Goal: Browse casually: Explore the website without a specific task or goal

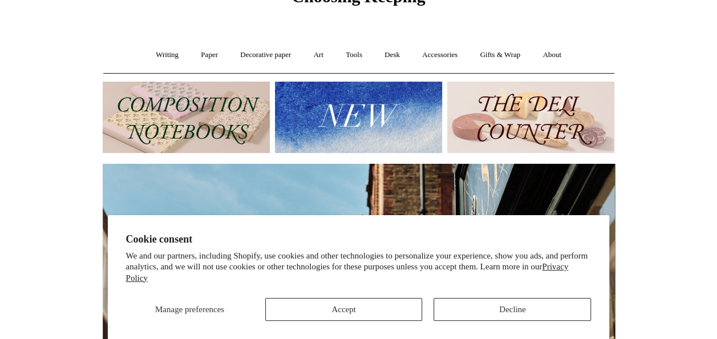
scroll to position [114, 0]
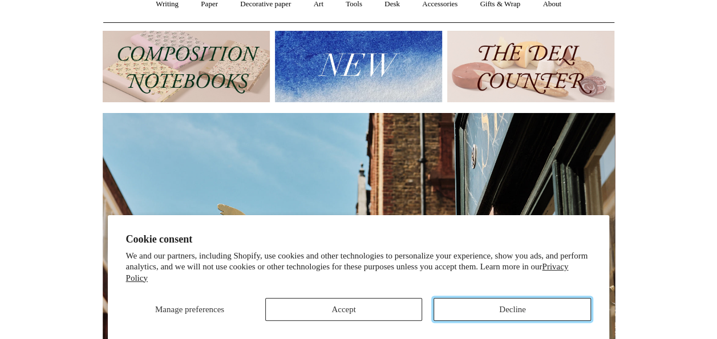
click at [502, 316] on button "Decline" at bounding box center [511, 309] width 157 height 23
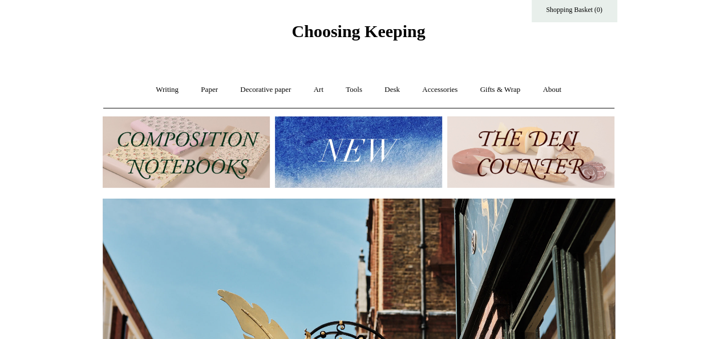
scroll to position [0, 0]
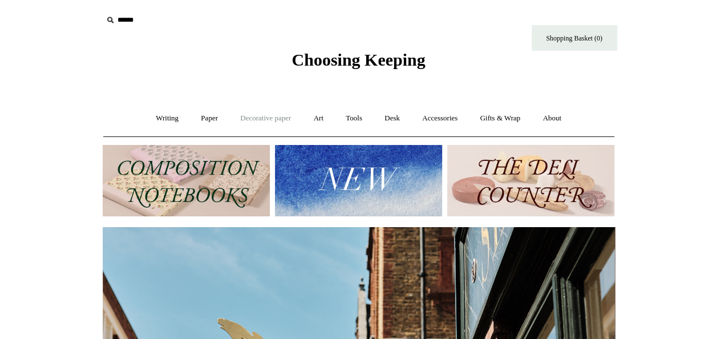
click at [267, 118] on link "Decorative paper +" at bounding box center [265, 118] width 71 height 30
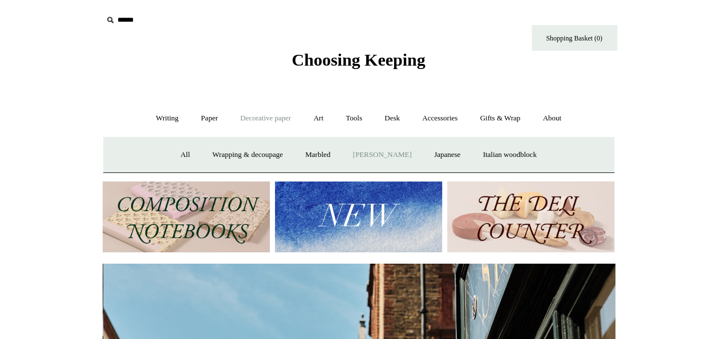
scroll to position [0, 512]
click at [267, 151] on link "Wrapping & decoupage" at bounding box center [247, 155] width 91 height 30
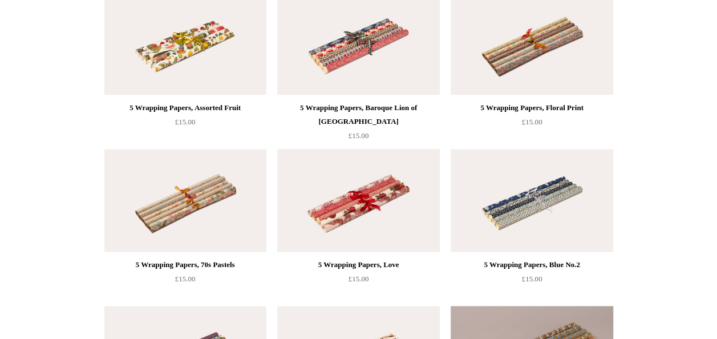
scroll to position [627, 0]
click at [514, 208] on img at bounding box center [532, 199] width 162 height 103
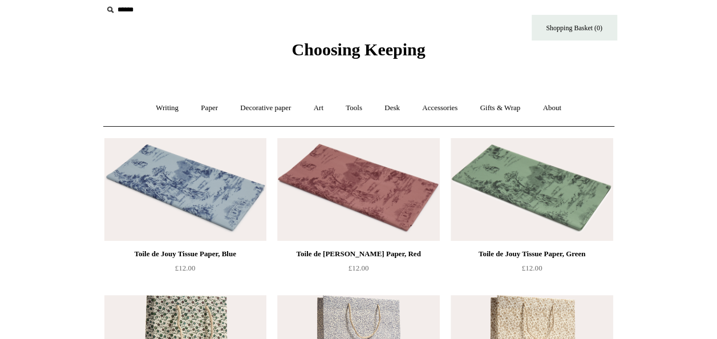
scroll to position [0, 0]
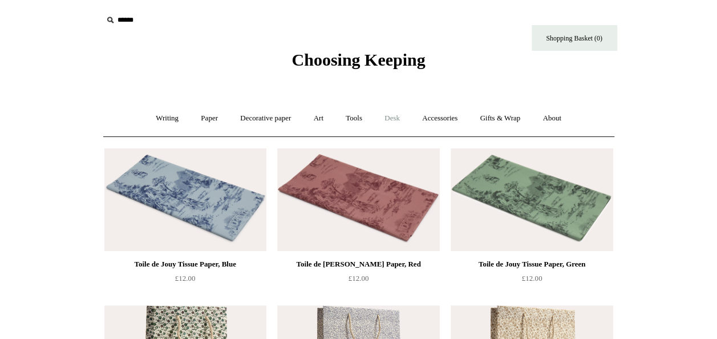
click at [400, 113] on link "Desk +" at bounding box center [392, 118] width 36 height 30
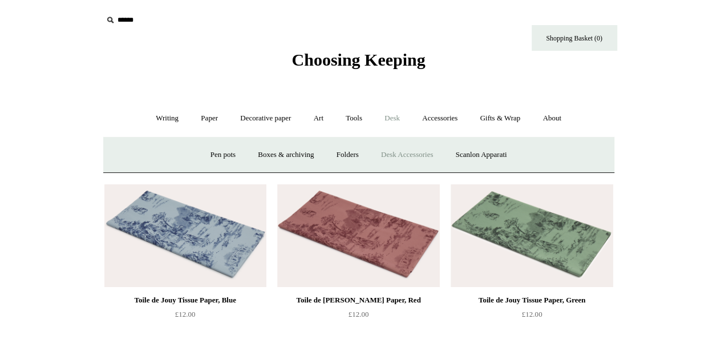
click at [412, 151] on link "Desk Accessories" at bounding box center [407, 155] width 72 height 30
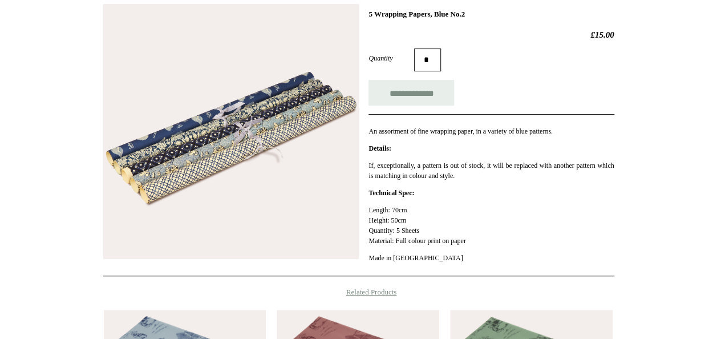
scroll to position [57, 0]
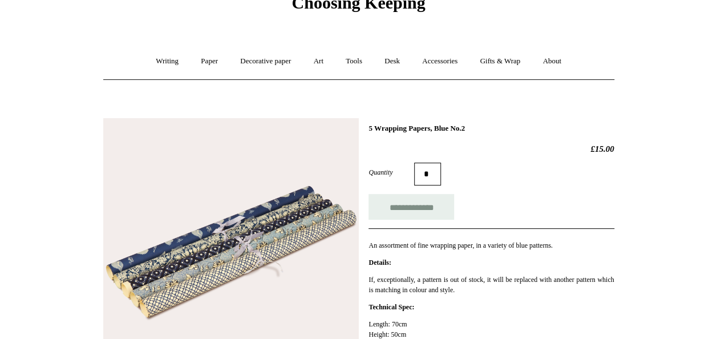
click at [253, 206] on img at bounding box center [230, 245] width 255 height 255
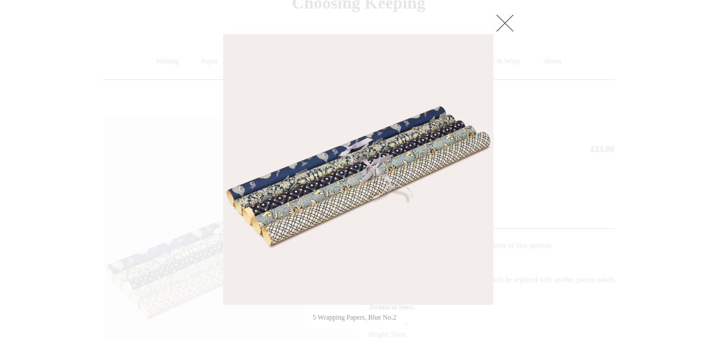
click at [307, 192] on img at bounding box center [358, 169] width 269 height 269
click at [498, 19] on link at bounding box center [504, 22] width 23 height 23
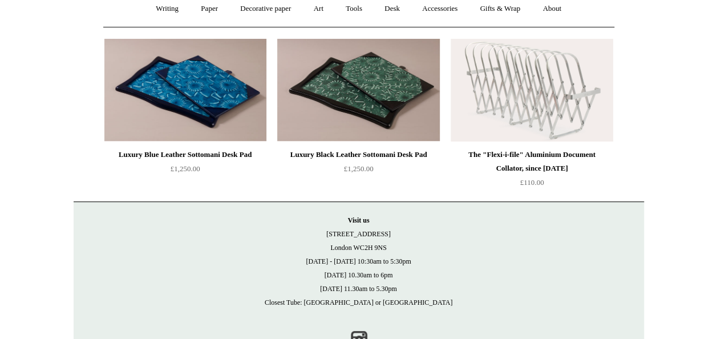
scroll to position [92, 0]
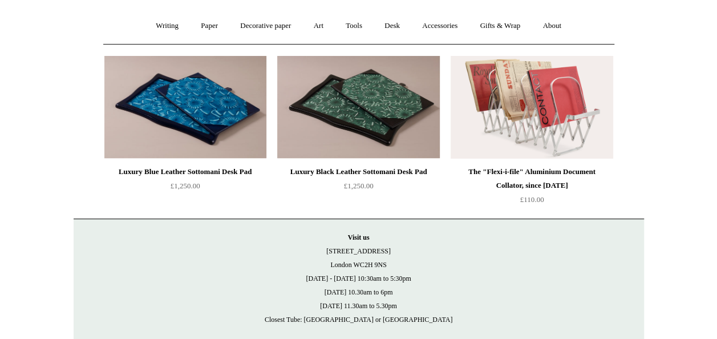
click at [524, 129] on img at bounding box center [532, 107] width 162 height 103
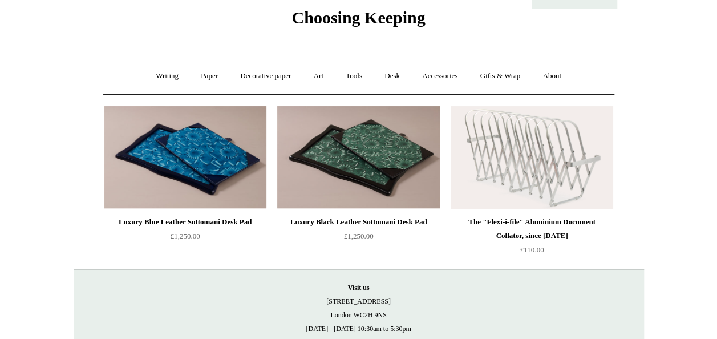
scroll to position [0, 0]
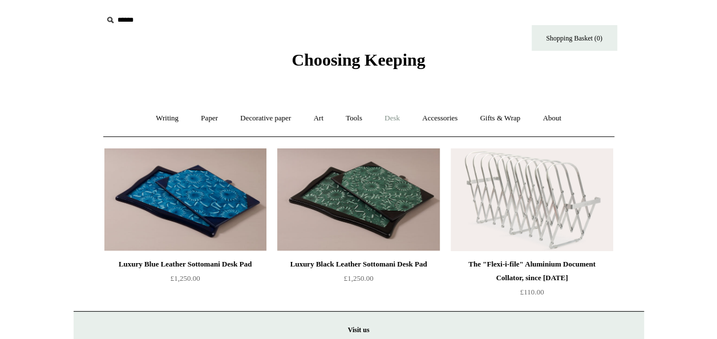
click at [396, 119] on link "Desk +" at bounding box center [392, 118] width 36 height 30
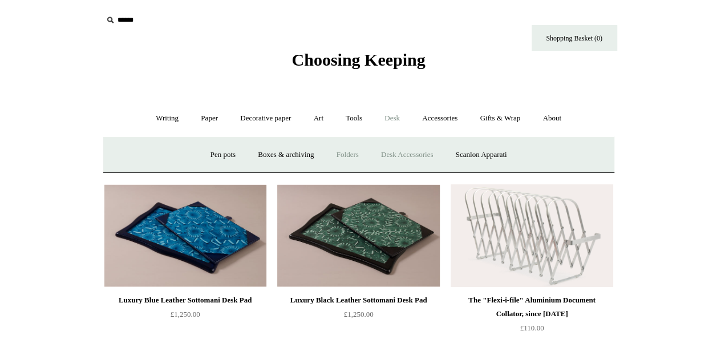
click at [350, 154] on link "Folders" at bounding box center [347, 155] width 43 height 30
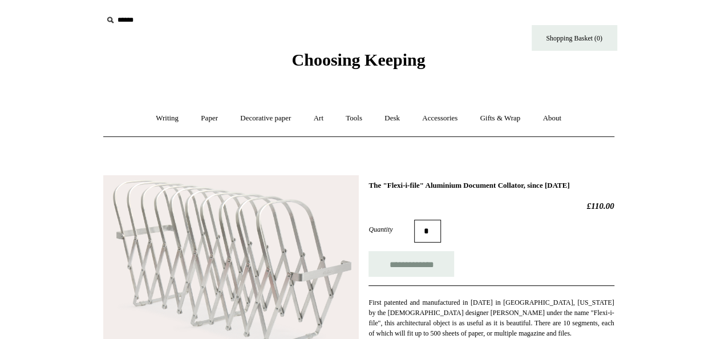
scroll to position [114, 0]
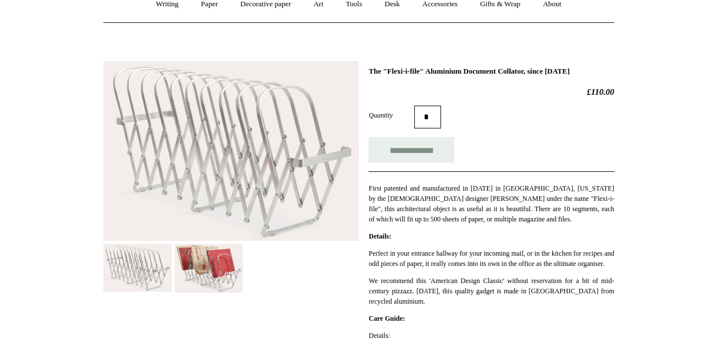
click at [218, 252] on img at bounding box center [209, 268] width 68 height 49
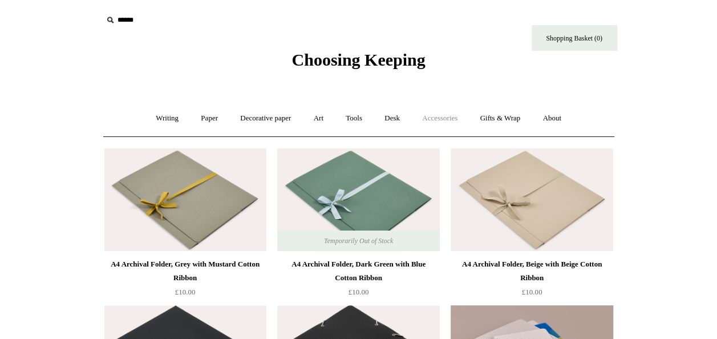
click at [422, 122] on link "Accessories +" at bounding box center [440, 118] width 56 height 30
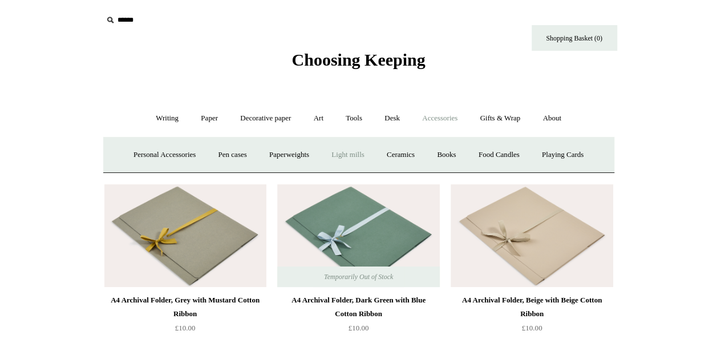
click at [370, 151] on link "Light mills" at bounding box center [347, 155] width 53 height 30
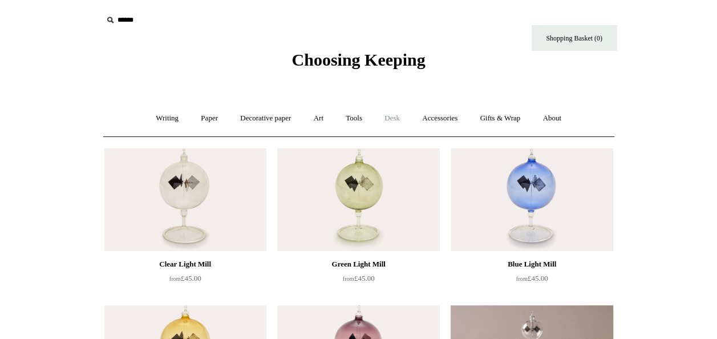
click at [391, 117] on link "Desk +" at bounding box center [392, 118] width 36 height 30
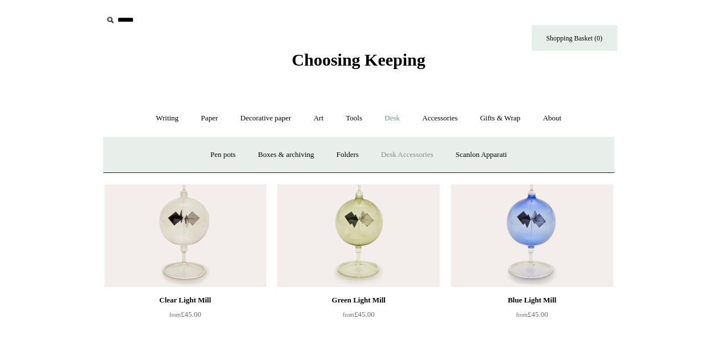
click at [401, 152] on link "Desk Accessories" at bounding box center [407, 155] width 72 height 30
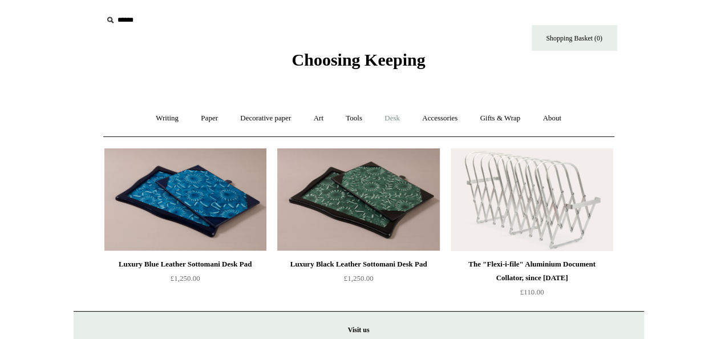
click at [390, 121] on link "Desk +" at bounding box center [392, 118] width 36 height 30
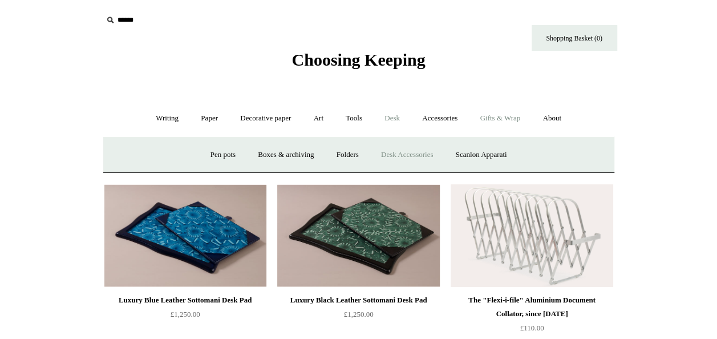
click at [508, 119] on link "Gifts & Wrap +" at bounding box center [499, 118] width 61 height 30
click at [501, 119] on link "Gifts & Wrap -" at bounding box center [499, 118] width 61 height 30
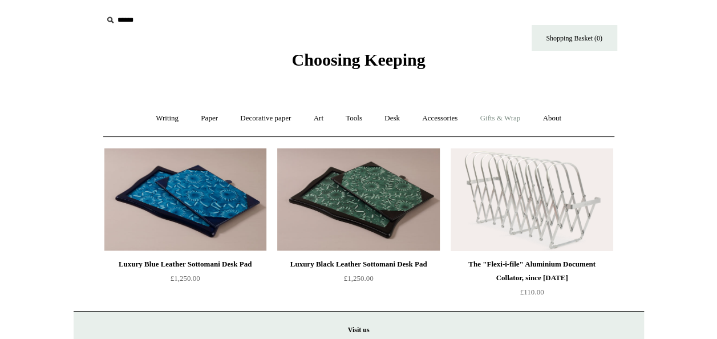
click at [501, 119] on link "Gifts & Wrap +" at bounding box center [499, 118] width 61 height 30
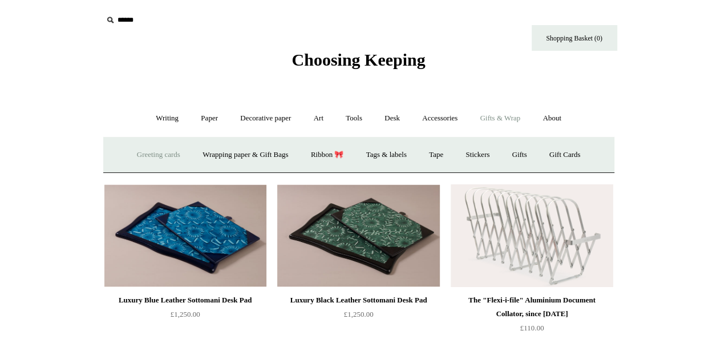
click at [149, 157] on link "Greeting cards +" at bounding box center [159, 155] width 64 height 30
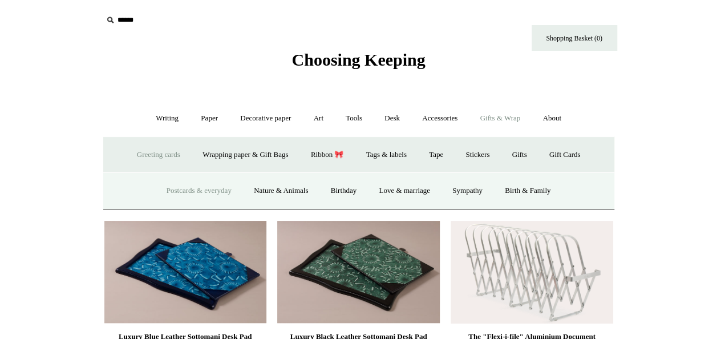
click at [169, 191] on link "Postcards & everyday" at bounding box center [199, 191] width 86 height 30
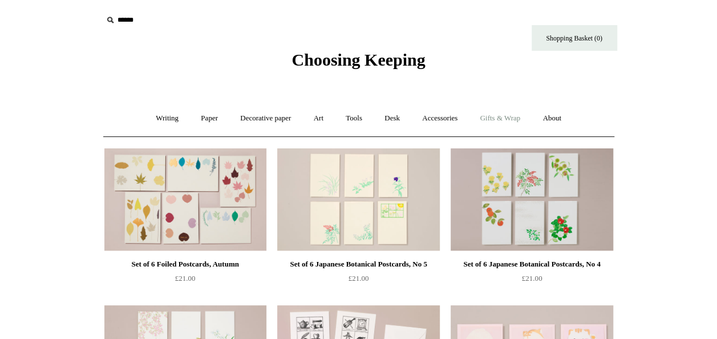
click at [508, 118] on link "Gifts & Wrap +" at bounding box center [499, 118] width 61 height 30
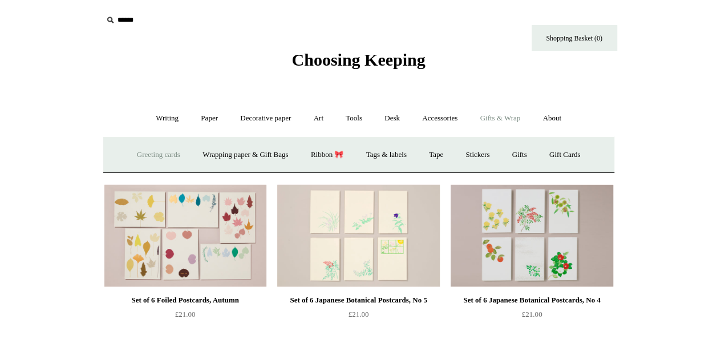
click at [135, 151] on link "Greeting cards +" at bounding box center [159, 155] width 64 height 30
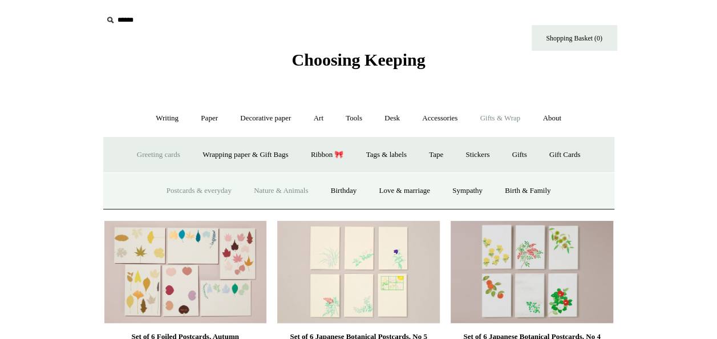
click at [294, 189] on link "Nature & Animals" at bounding box center [281, 191] width 75 height 30
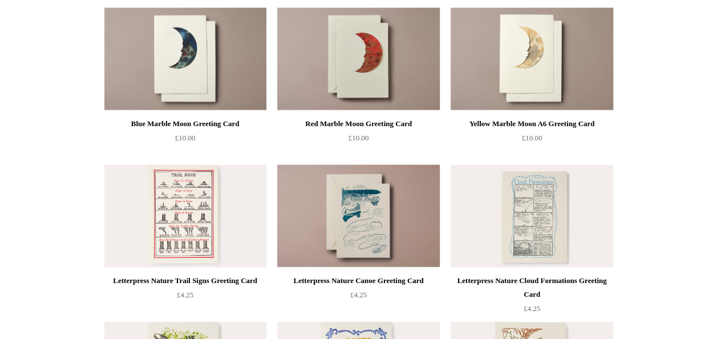
scroll to position [1255, 0]
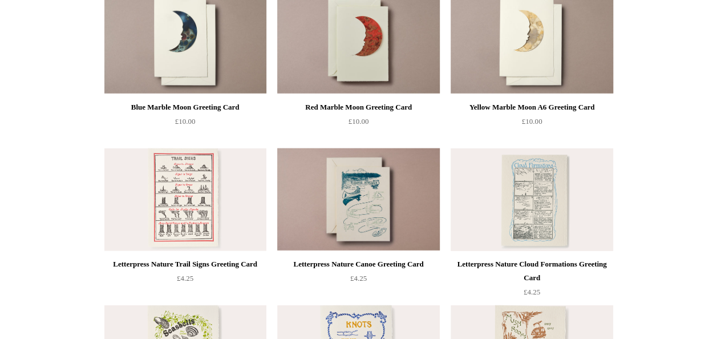
click at [537, 220] on img at bounding box center [532, 199] width 162 height 103
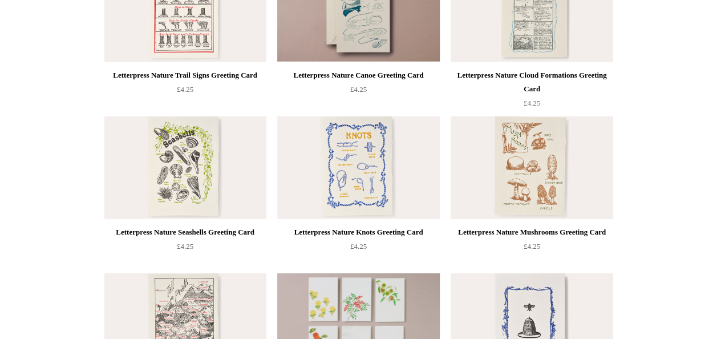
scroll to position [1426, 0]
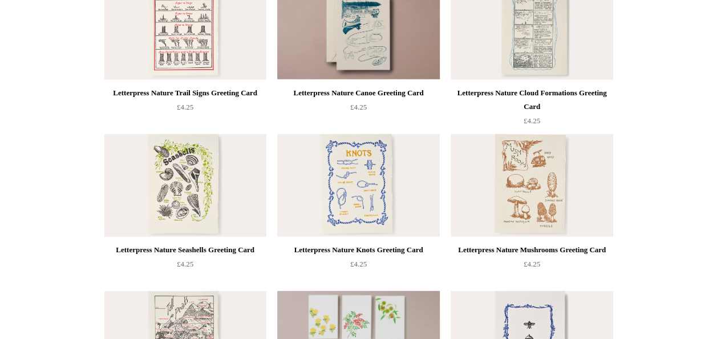
click at [152, 199] on img at bounding box center [185, 185] width 162 height 103
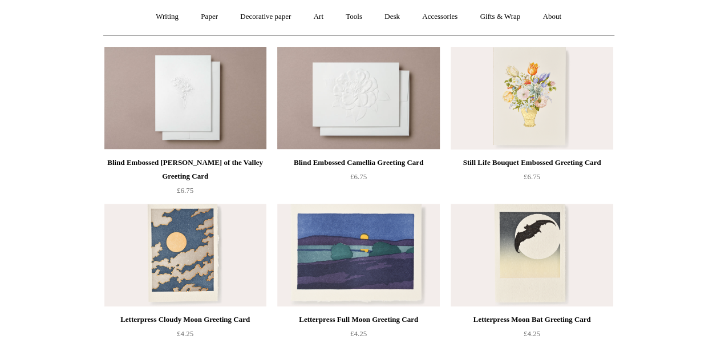
scroll to position [0, 0]
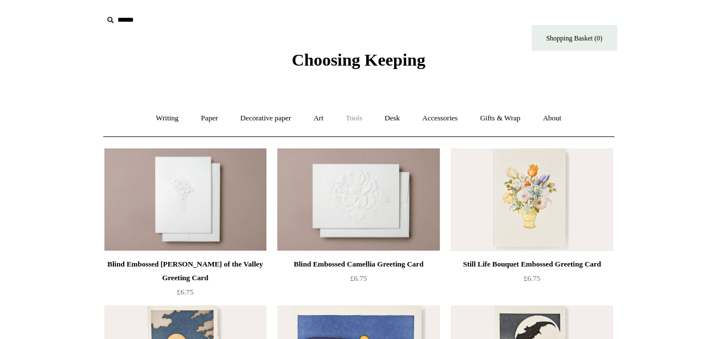
click at [355, 119] on link "Tools +" at bounding box center [353, 118] width 37 height 30
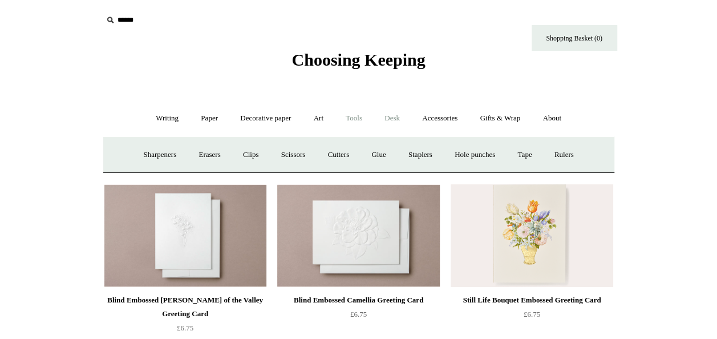
click at [395, 117] on link "Desk +" at bounding box center [392, 118] width 36 height 30
click at [168, 117] on link "Writing +" at bounding box center [166, 118] width 43 height 30
click at [189, 150] on link "Fountain pens +" at bounding box center [219, 155] width 62 height 30
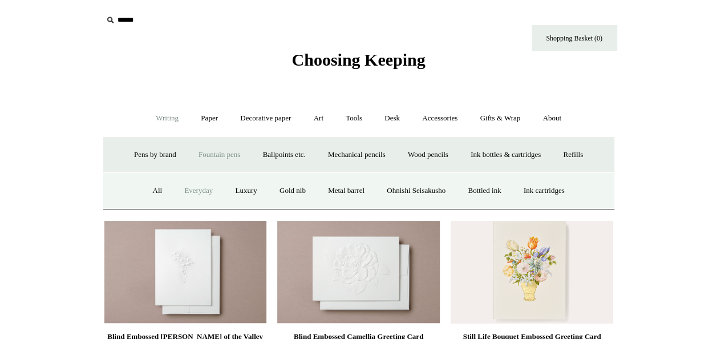
click at [174, 188] on link "Everyday" at bounding box center [198, 191] width 49 height 30
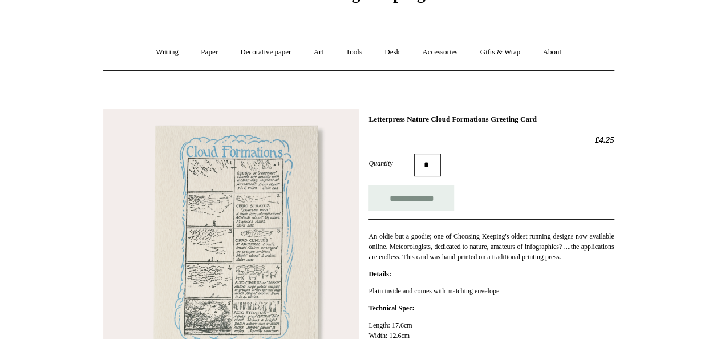
scroll to position [114, 0]
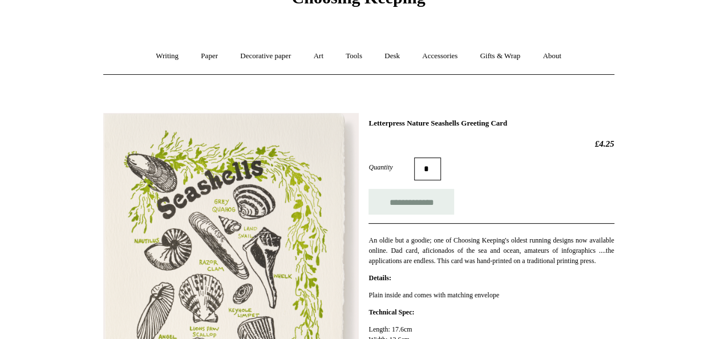
scroll to position [171, 0]
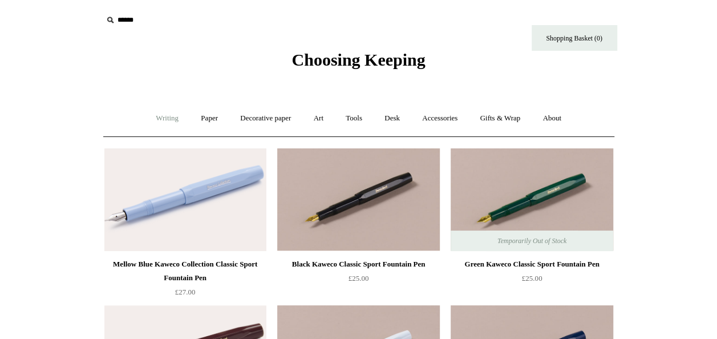
click at [159, 114] on link "Writing +" at bounding box center [166, 118] width 43 height 30
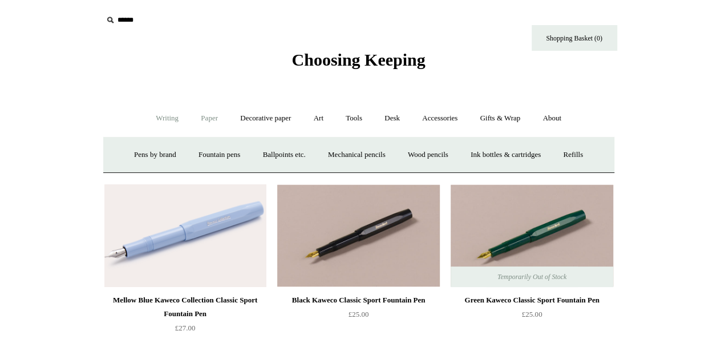
click at [202, 118] on link "Paper +" at bounding box center [209, 118] width 38 height 30
click at [501, 152] on link "Writing paper and envelopes +" at bounding box center [492, 155] width 106 height 30
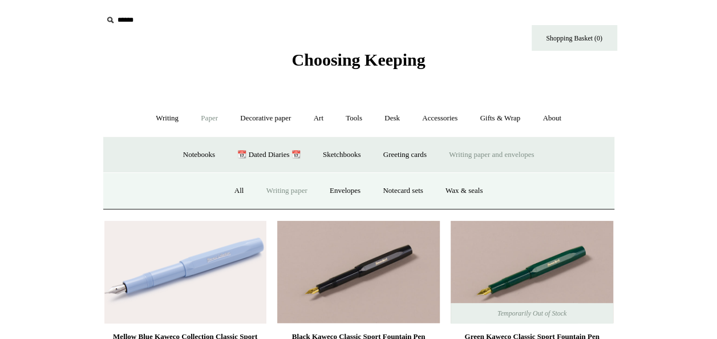
click at [295, 186] on link "Writing paper" at bounding box center [287, 191] width 62 height 30
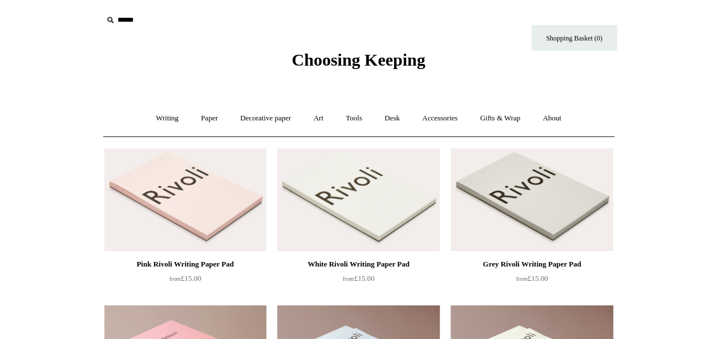
click at [367, 196] on img at bounding box center [358, 199] width 162 height 103
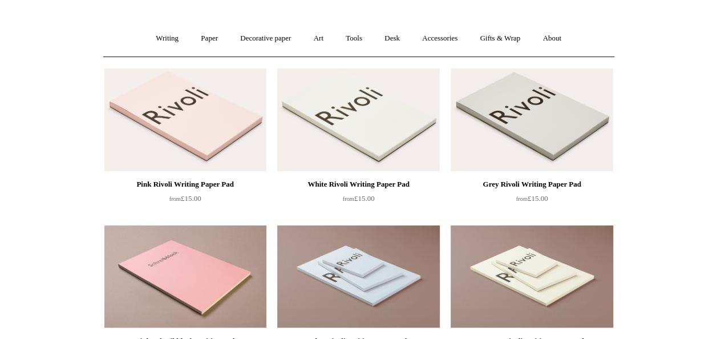
scroll to position [171, 0]
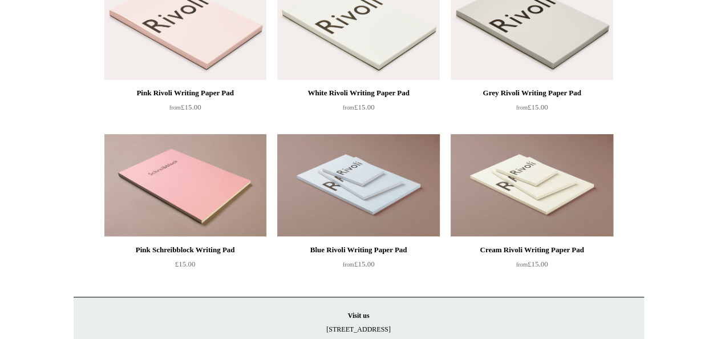
click at [574, 197] on img at bounding box center [532, 185] width 162 height 103
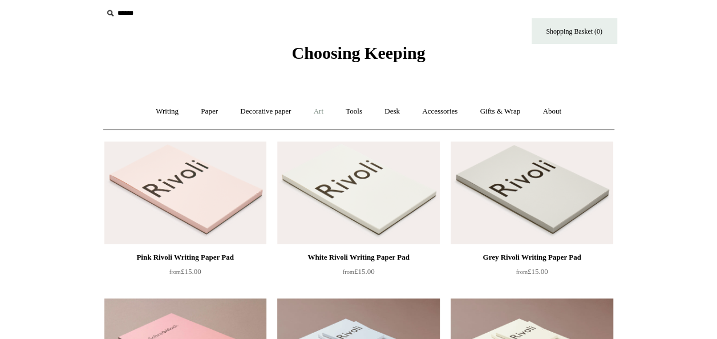
scroll to position [0, 0]
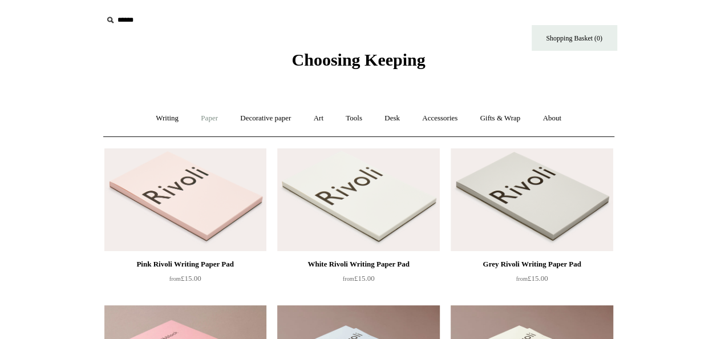
click at [193, 114] on link "Paper +" at bounding box center [209, 118] width 38 height 30
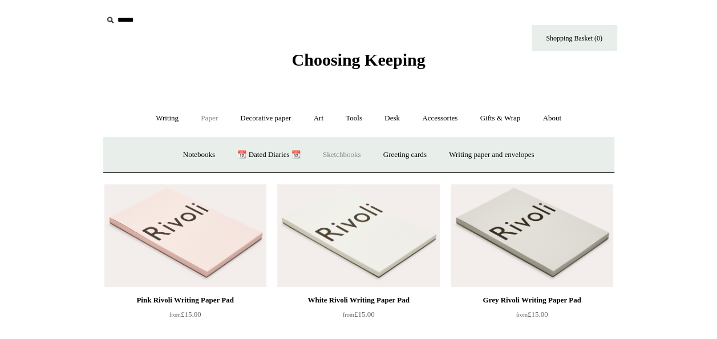
click at [323, 156] on link "Sketchbooks +" at bounding box center [342, 155] width 58 height 30
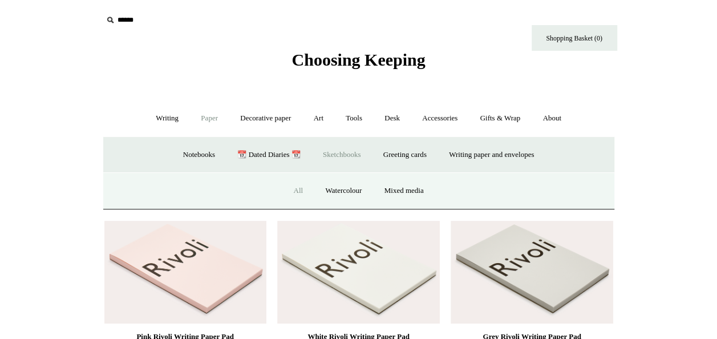
click at [300, 190] on link "All" at bounding box center [298, 191] width 30 height 30
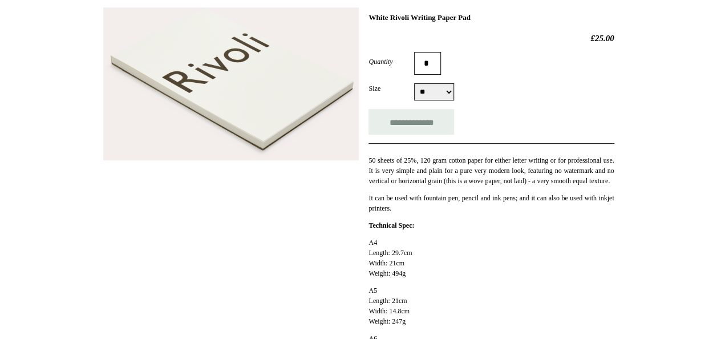
scroll to position [171, 0]
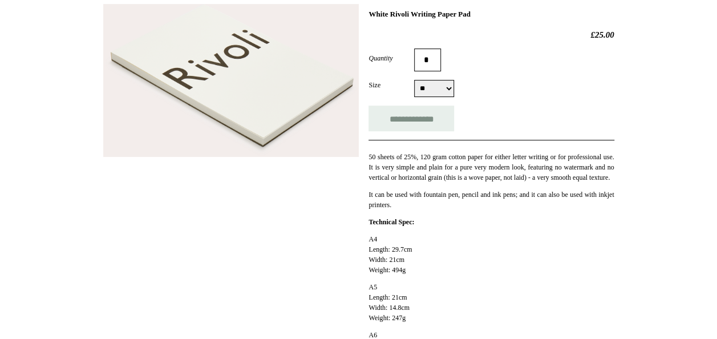
click at [282, 109] on img at bounding box center [230, 80] width 255 height 153
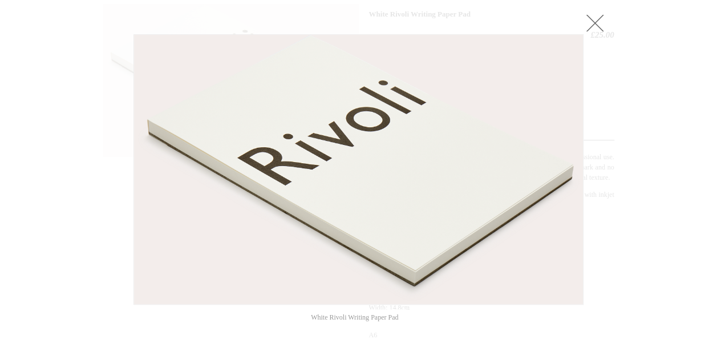
click at [279, 126] on img at bounding box center [358, 169] width 449 height 269
click at [600, 15] on link at bounding box center [594, 22] width 23 height 23
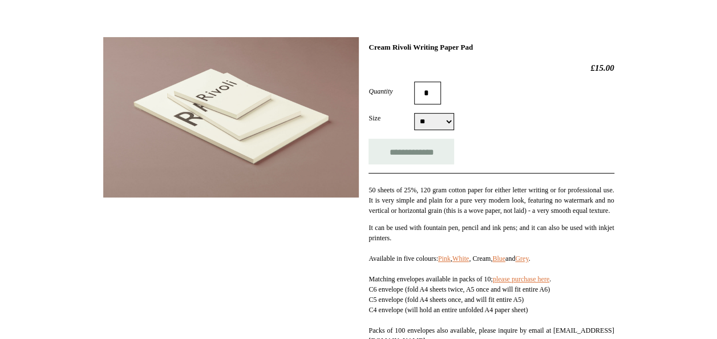
scroll to position [114, 0]
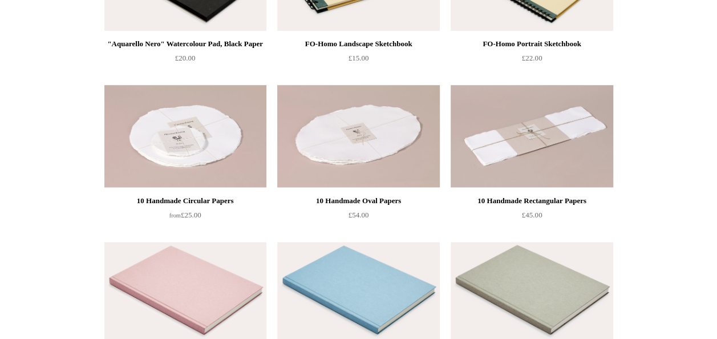
scroll to position [399, 0]
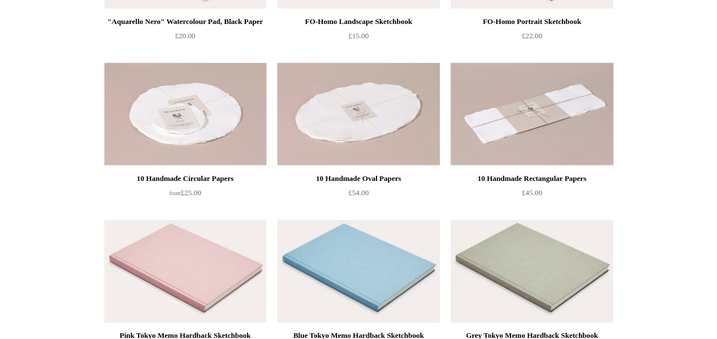
click at [541, 123] on img at bounding box center [532, 114] width 162 height 103
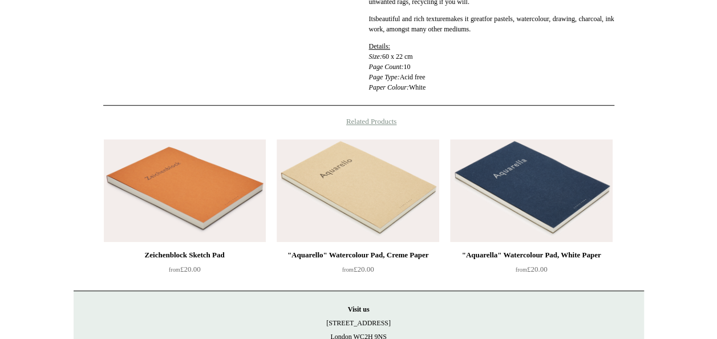
scroll to position [342, 0]
click at [367, 164] on img at bounding box center [358, 190] width 162 height 103
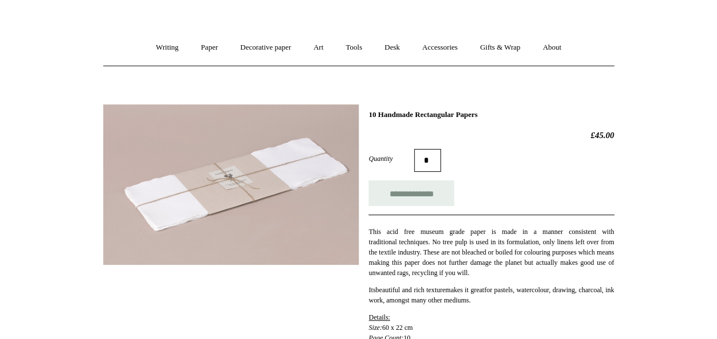
scroll to position [0, 0]
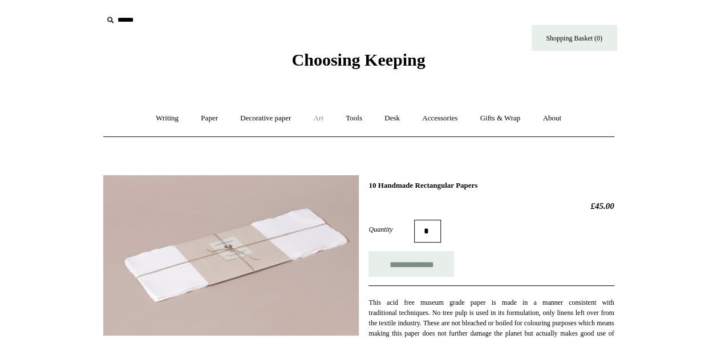
click at [315, 117] on link "Art +" at bounding box center [318, 118] width 30 height 30
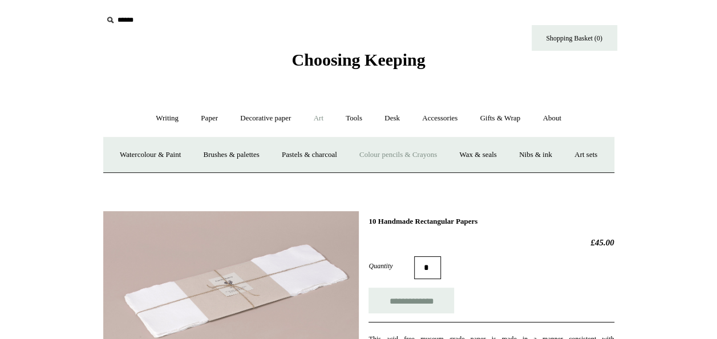
click at [425, 153] on link "Colour pencils & Crayons" at bounding box center [398, 155] width 98 height 30
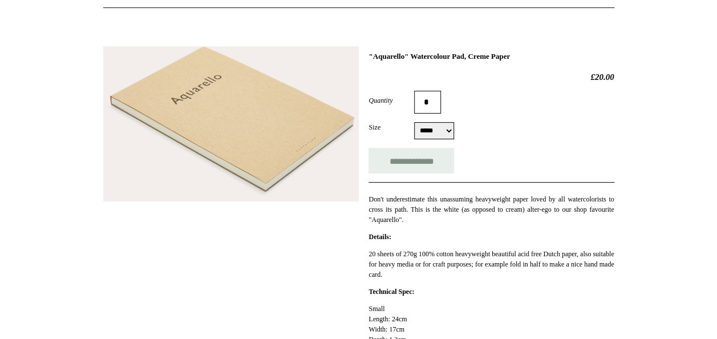
scroll to position [57, 0]
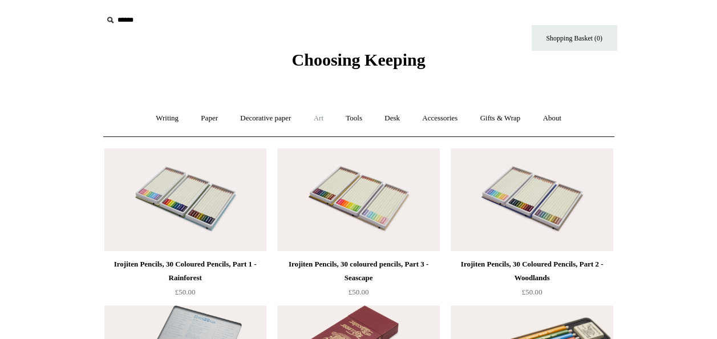
click at [317, 116] on link "Art +" at bounding box center [318, 118] width 30 height 30
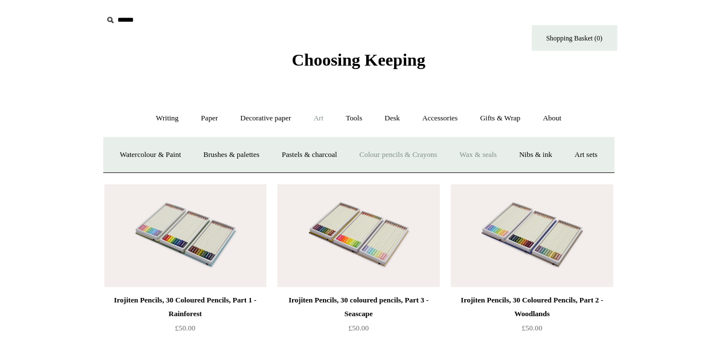
click at [506, 154] on link "Wax & seals" at bounding box center [478, 155] width 58 height 30
click at [500, 115] on link "Gifts & Wrap +" at bounding box center [499, 118] width 61 height 30
click at [446, 115] on link "Accessories +" at bounding box center [440, 118] width 56 height 30
click at [139, 147] on link "Personal Accessories +" at bounding box center [164, 155] width 83 height 30
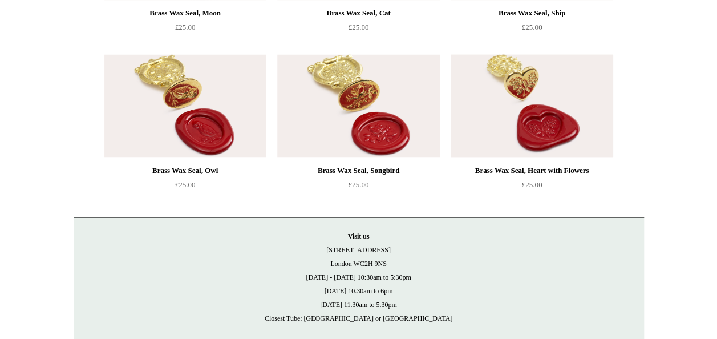
scroll to position [1084, 0]
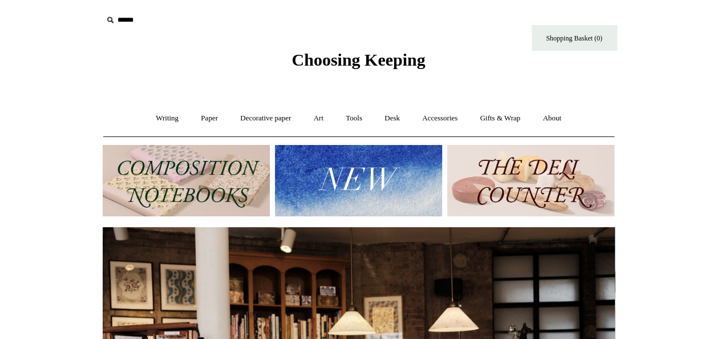
click at [140, 205] on img at bounding box center [186, 180] width 167 height 71
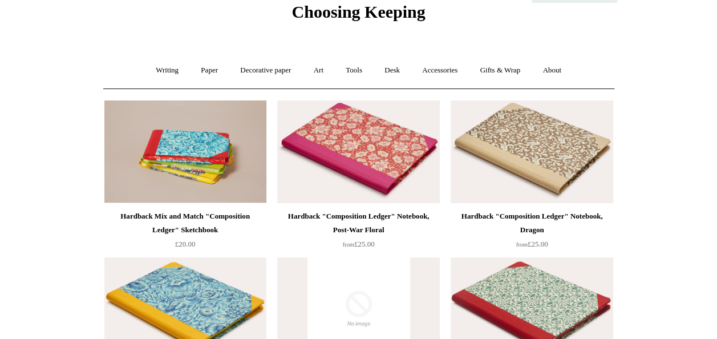
scroll to position [114, 0]
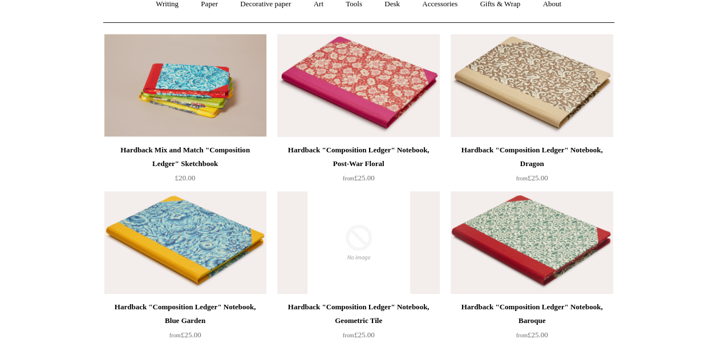
click at [325, 103] on img at bounding box center [358, 85] width 162 height 103
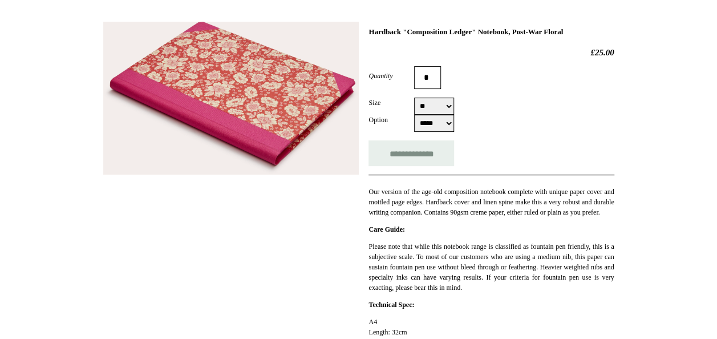
scroll to position [171, 0]
